Goal: Task Accomplishment & Management: Complete application form

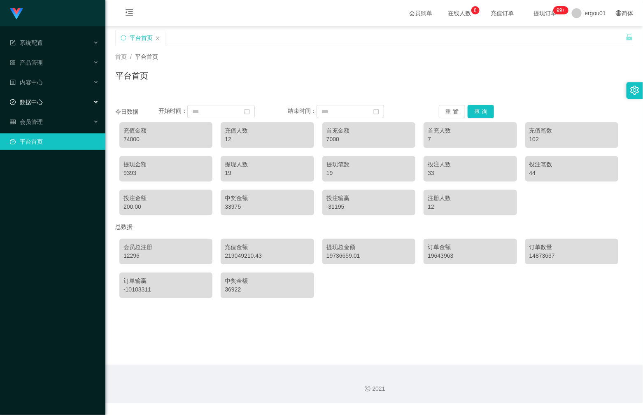
click at [40, 102] on span "数据中心" at bounding box center [26, 102] width 33 height 7
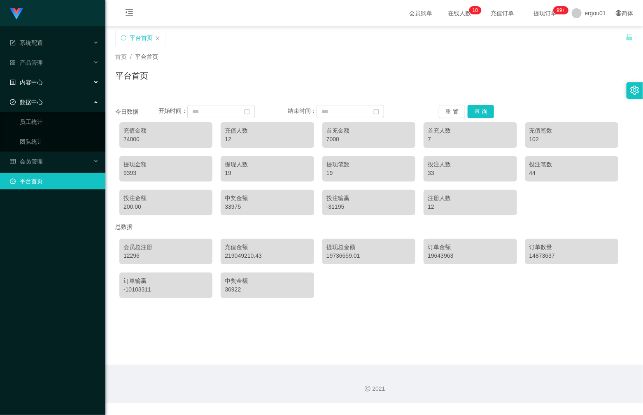
click at [61, 79] on div "内容中心" at bounding box center [52, 82] width 105 height 16
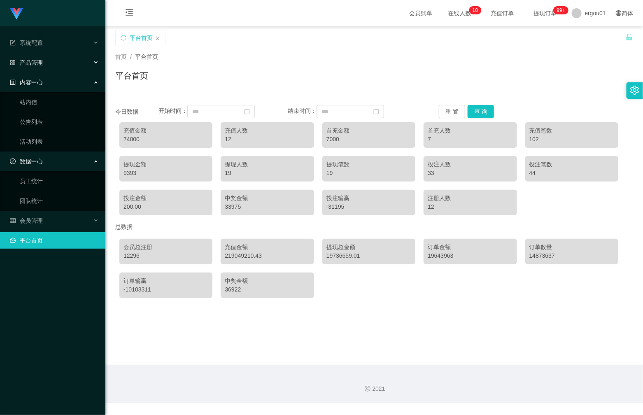
click at [67, 65] on div "产品管理" at bounding box center [52, 62] width 105 height 16
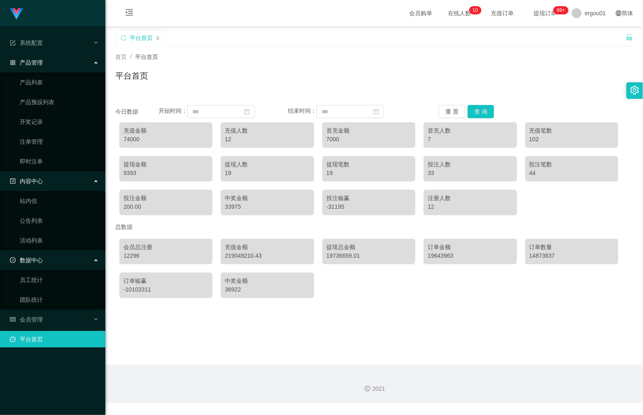
click at [39, 52] on li "系统配置" at bounding box center [52, 44] width 105 height 18
click at [38, 61] on span "产品管理" at bounding box center [26, 62] width 33 height 7
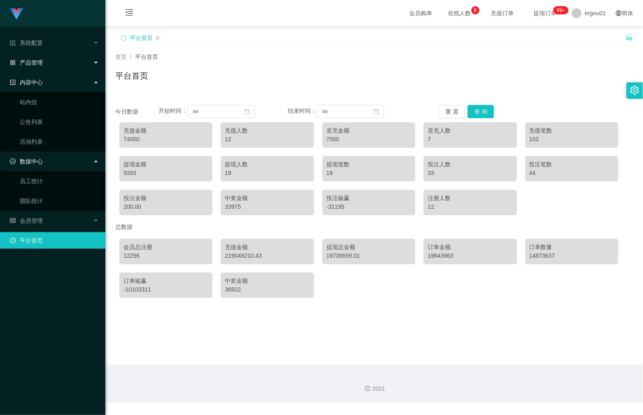
click at [56, 64] on div "产品管理" at bounding box center [52, 62] width 105 height 16
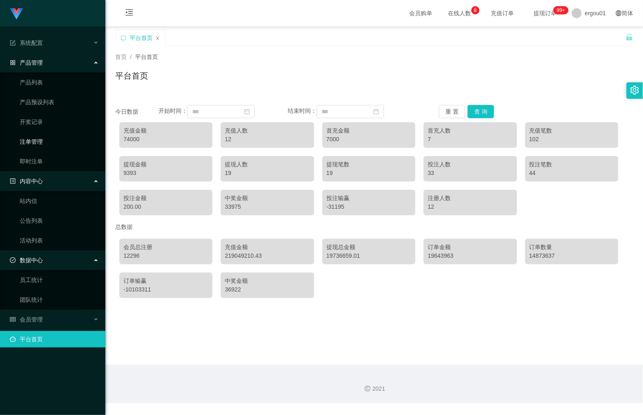
click at [37, 138] on link "注单管理" at bounding box center [59, 141] width 79 height 16
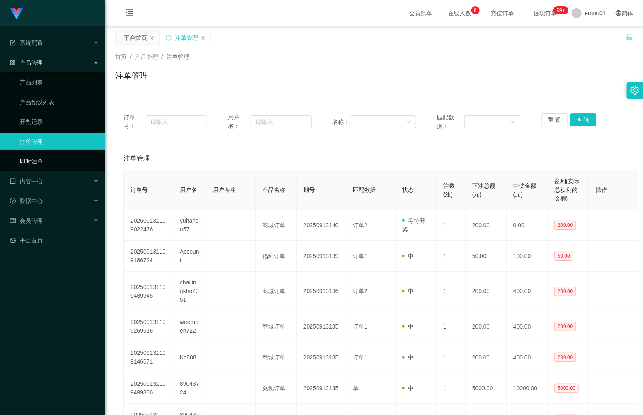
drag, startPoint x: 58, startPoint y: 168, endPoint x: 53, endPoint y: 172, distance: 6.8
click at [58, 168] on link "即时注单" at bounding box center [59, 161] width 79 height 16
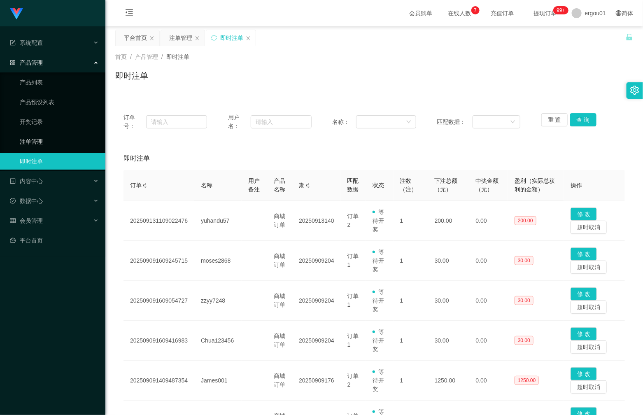
click at [62, 142] on link "注单管理" at bounding box center [59, 141] width 79 height 16
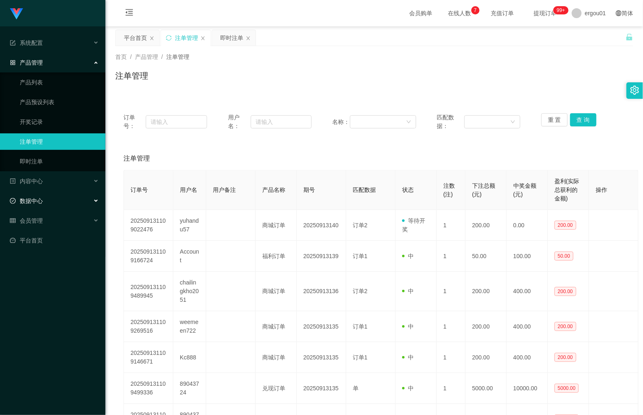
click at [59, 201] on div "数据中心" at bounding box center [52, 201] width 105 height 16
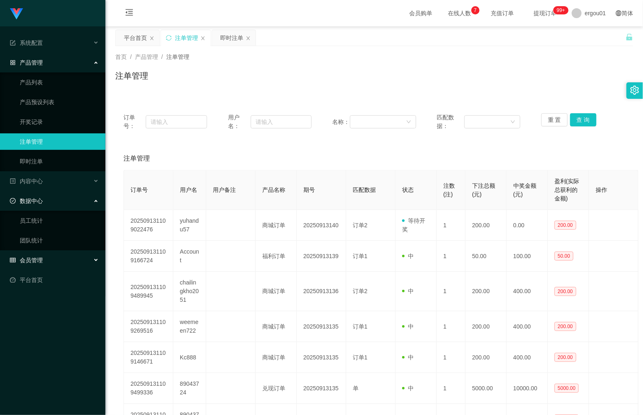
click at [46, 252] on div "会员管理" at bounding box center [52, 260] width 105 height 16
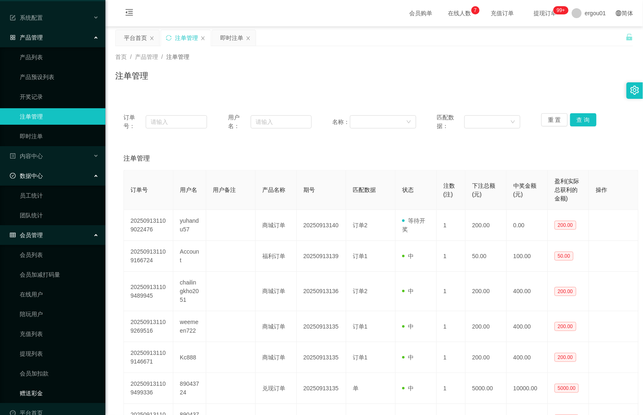
scroll to position [39, 0]
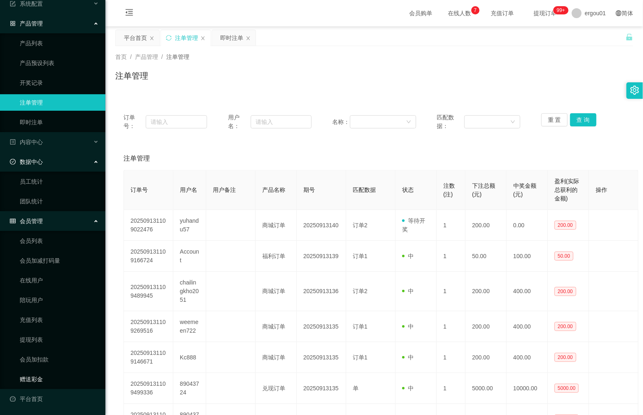
click at [28, 376] on link "赠送彩金" at bounding box center [59, 379] width 79 height 16
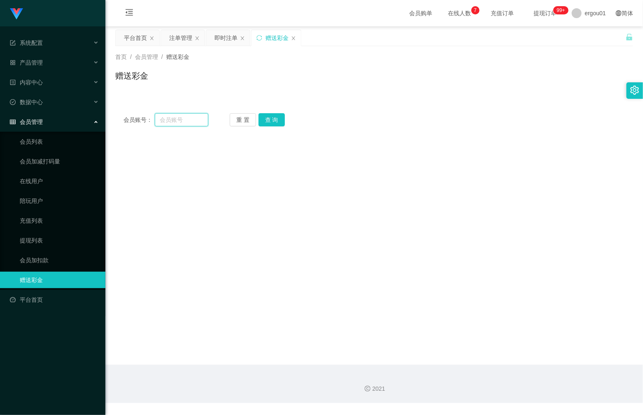
click at [190, 121] on input "text" at bounding box center [182, 119] width 54 height 13
paste input "82895027"
type input "82895027"
click at [267, 121] on button "查 询" at bounding box center [272, 119] width 26 height 13
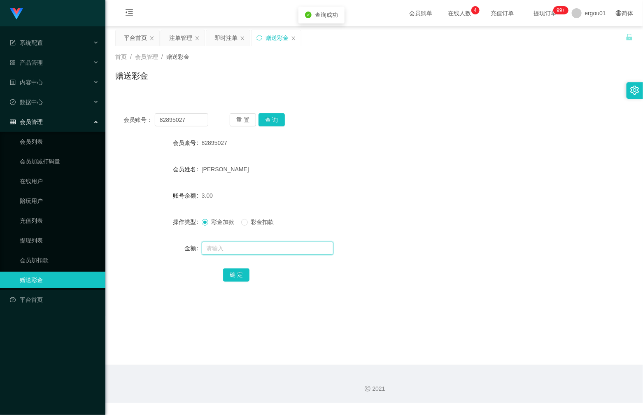
click at [254, 248] on input "text" at bounding box center [268, 248] width 132 height 13
type input "80"
click at [235, 272] on button "确 定" at bounding box center [236, 274] width 26 height 13
click at [197, 114] on input "82895027" at bounding box center [182, 119] width 54 height 13
click at [595, 16] on span "ergou01" at bounding box center [595, 13] width 21 height 26
